Goal: Find specific page/section: Find specific page/section

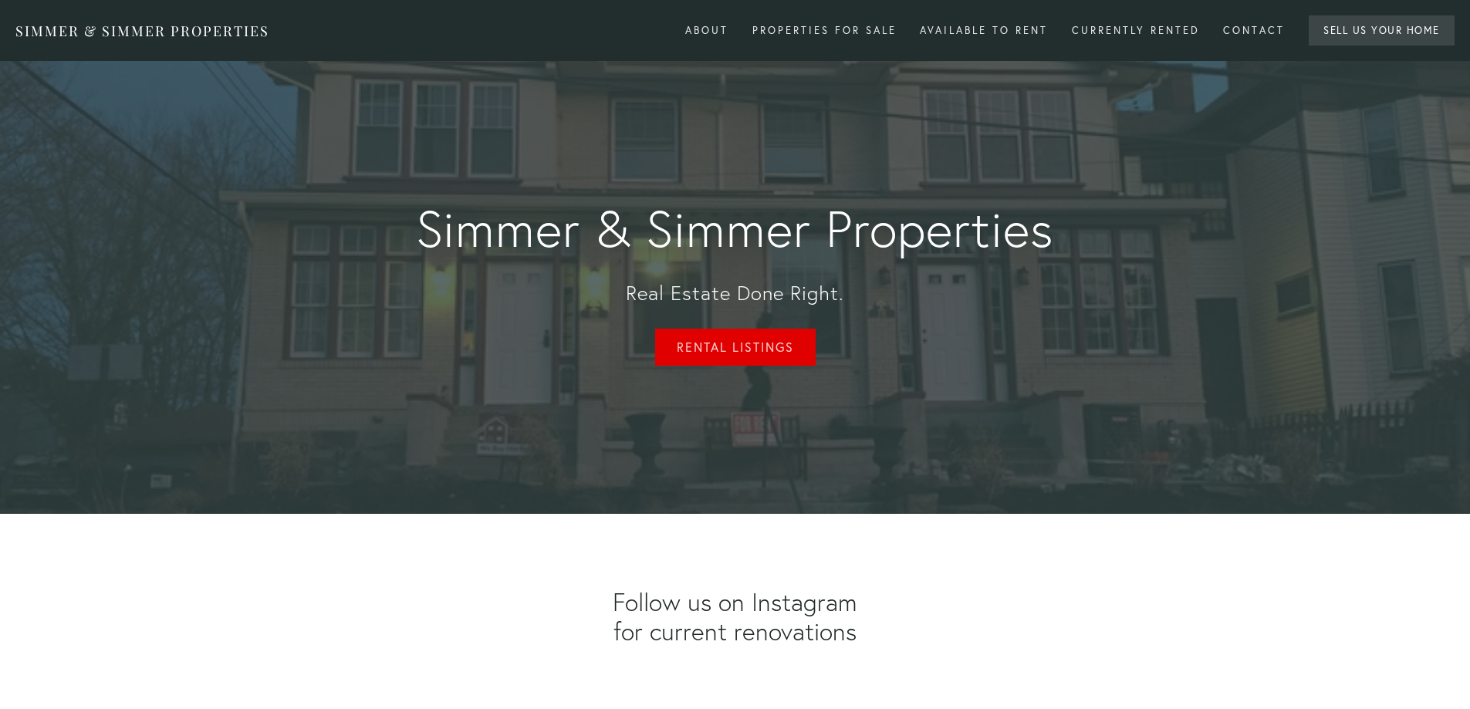
click at [726, 342] on link "Rental Listings" at bounding box center [735, 347] width 160 height 37
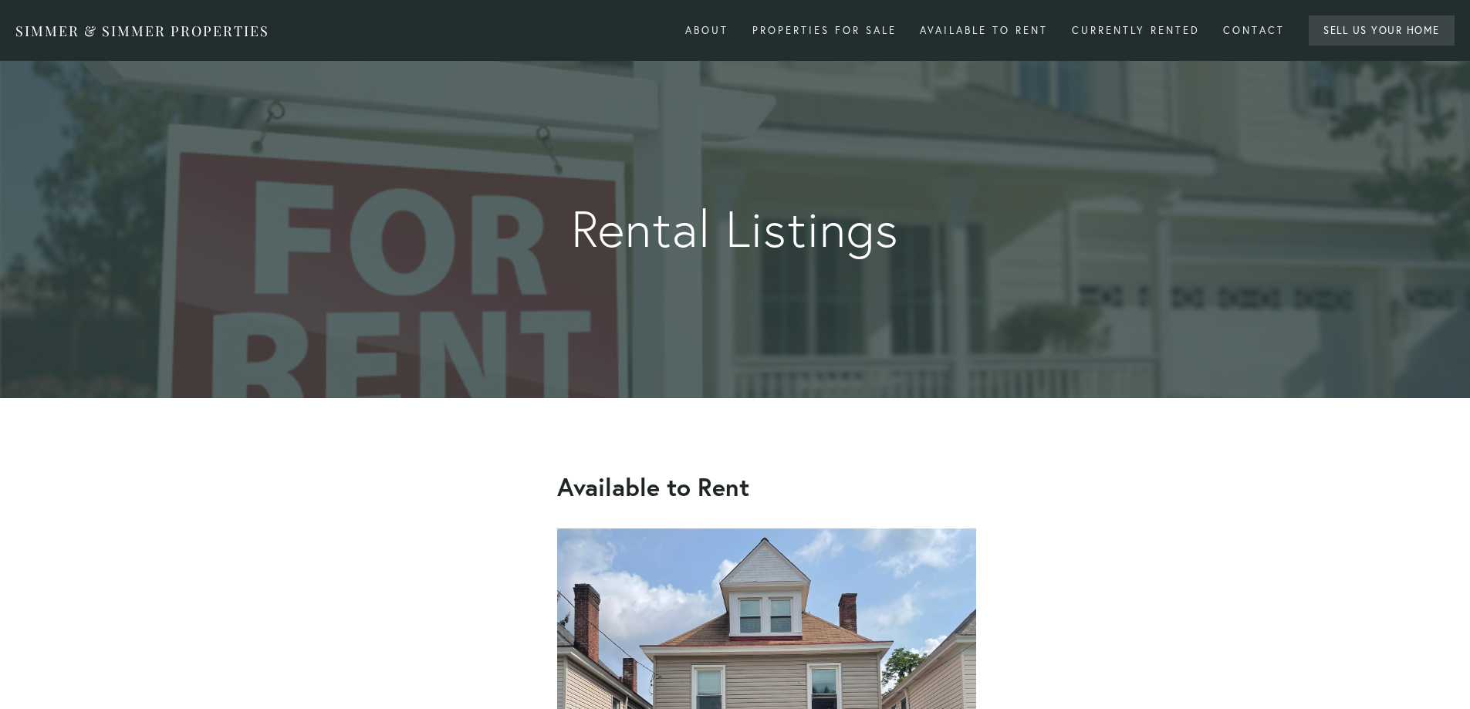
scroll to position [515, 0]
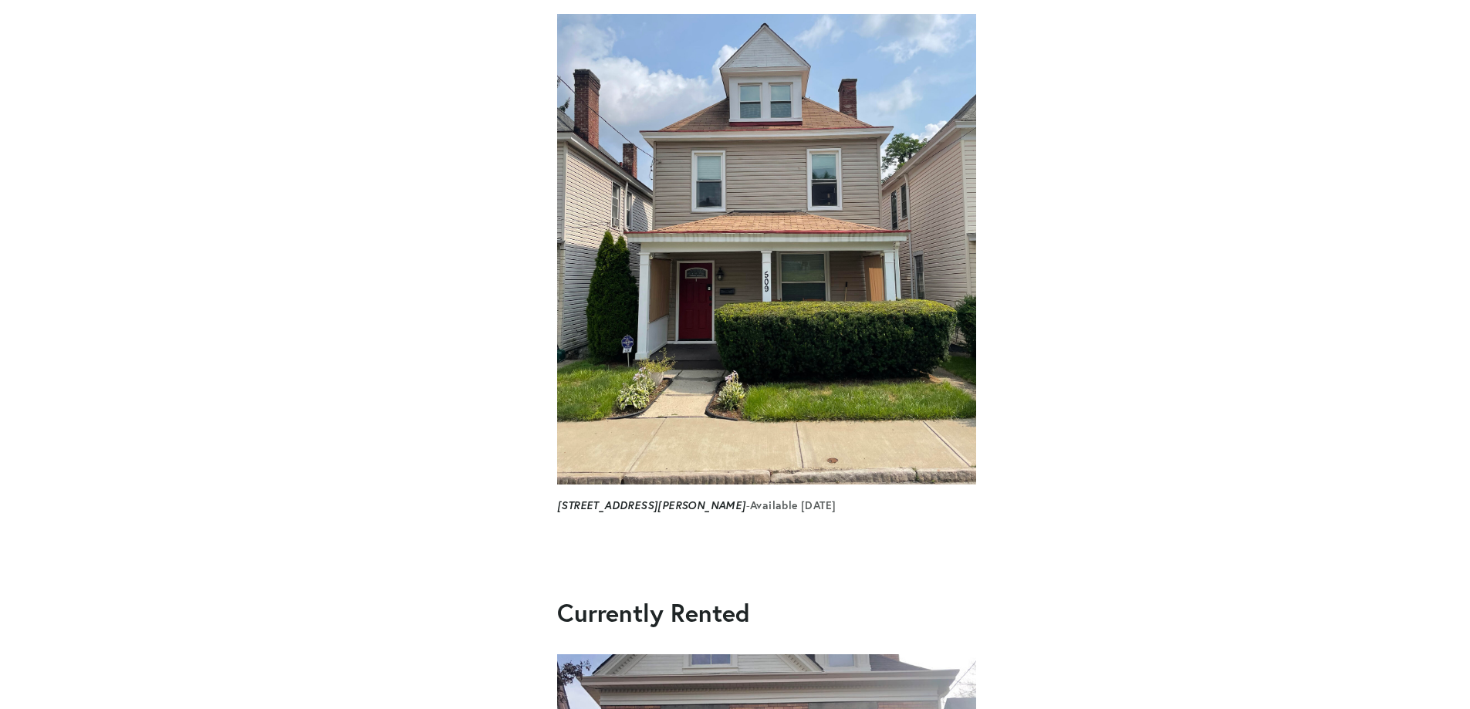
click at [785, 224] on img at bounding box center [766, 249] width 419 height 471
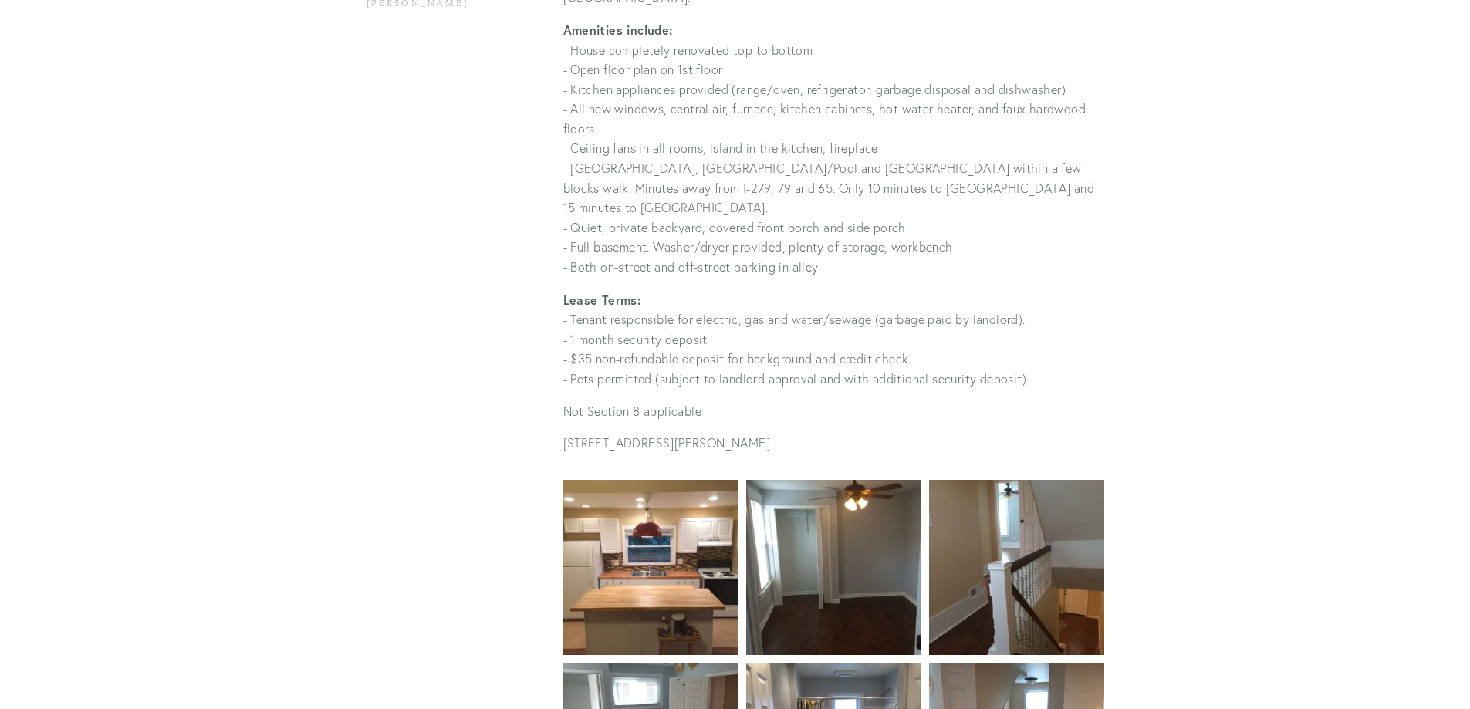
scroll to position [411, 0]
